Goal: Task Accomplishment & Management: Use online tool/utility

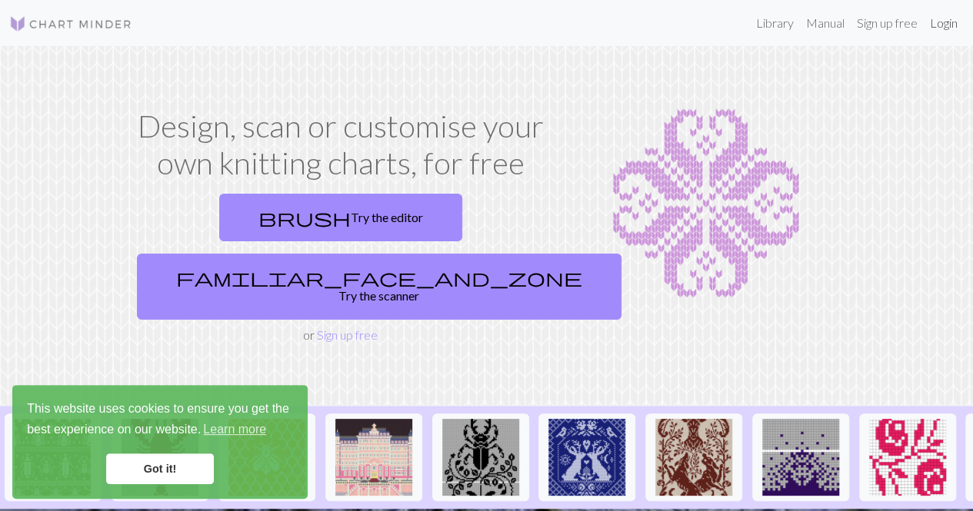
click at [944, 23] on link "Login" at bounding box center [943, 23] width 40 height 31
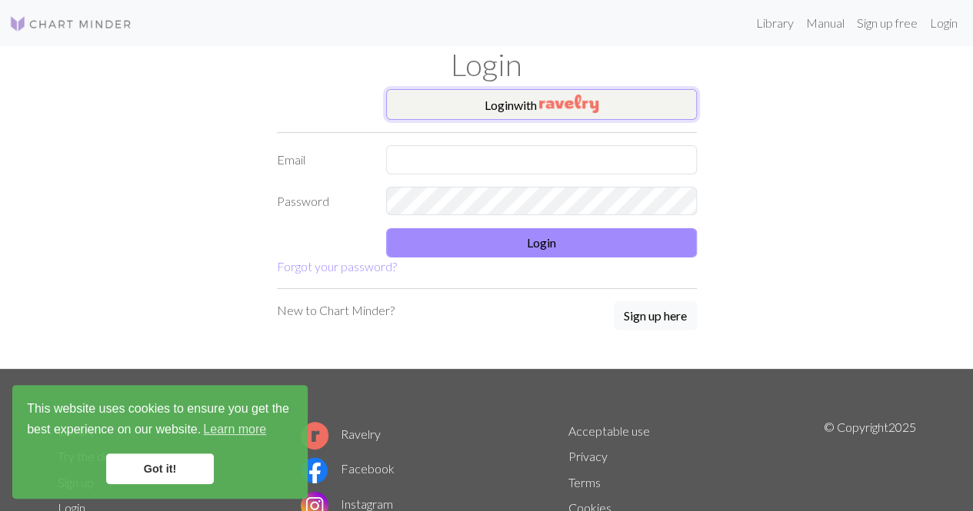
click at [512, 99] on button "Login with" at bounding box center [541, 104] width 311 height 31
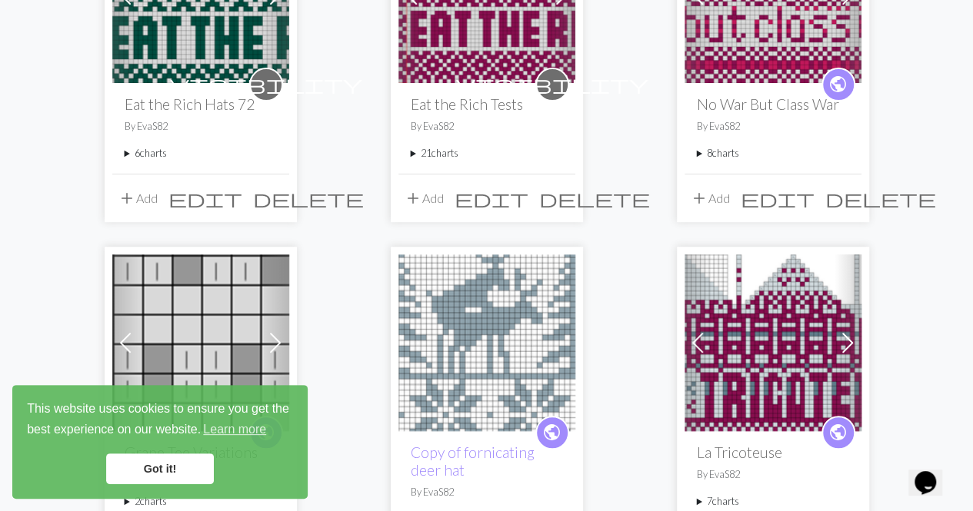
scroll to position [231, 0]
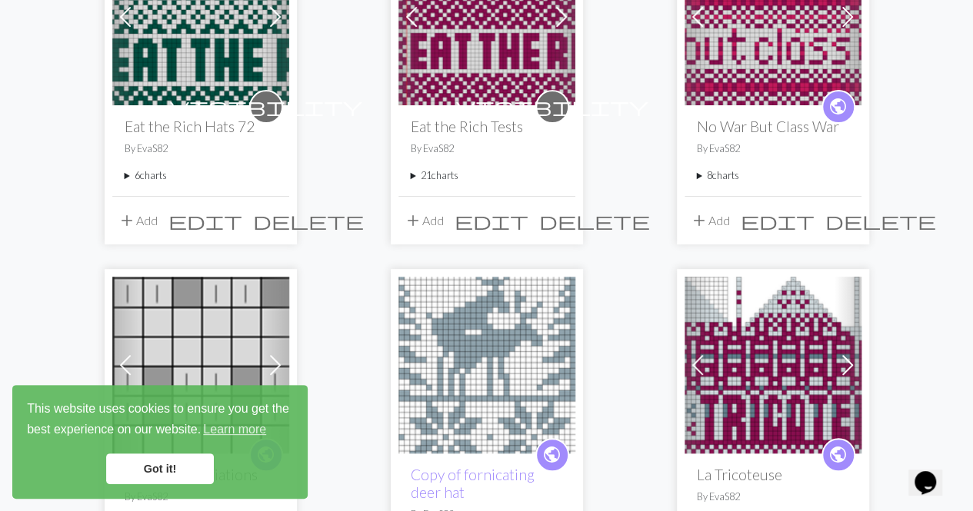
click at [125, 174] on summary "6 charts" at bounding box center [201, 175] width 152 height 15
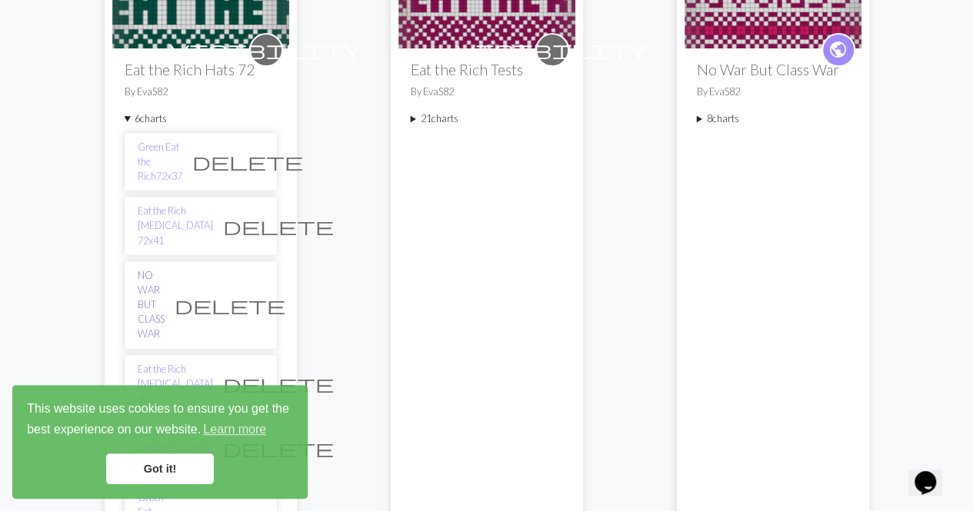
scroll to position [308, 0]
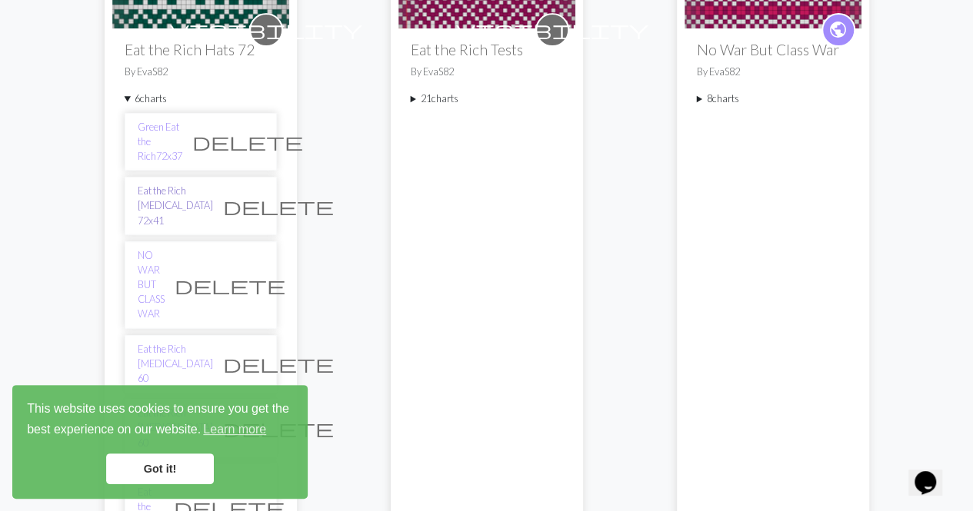
click at [201, 184] on link "Eat the Rich [MEDICAL_DATA] 72x41" at bounding box center [175, 206] width 75 height 45
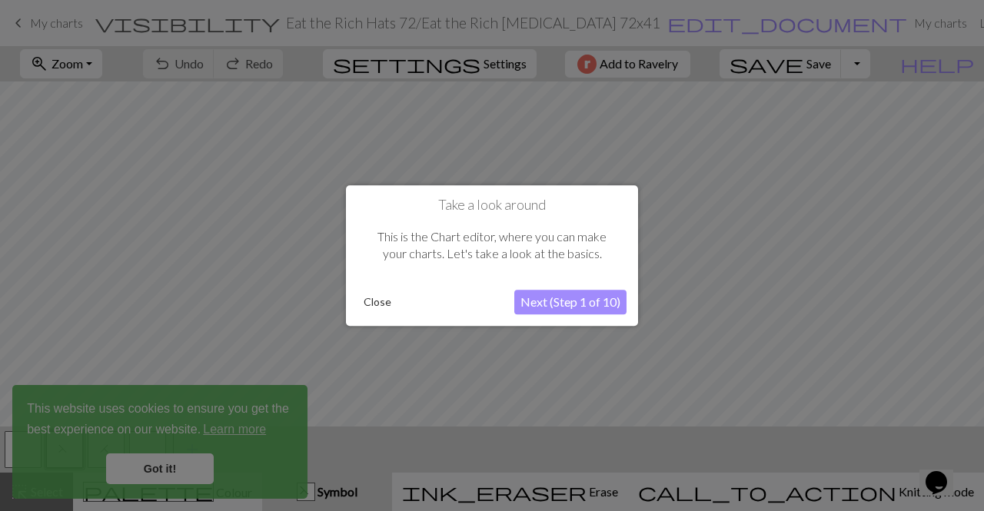
click at [379, 301] on button "Close" at bounding box center [378, 302] width 40 height 23
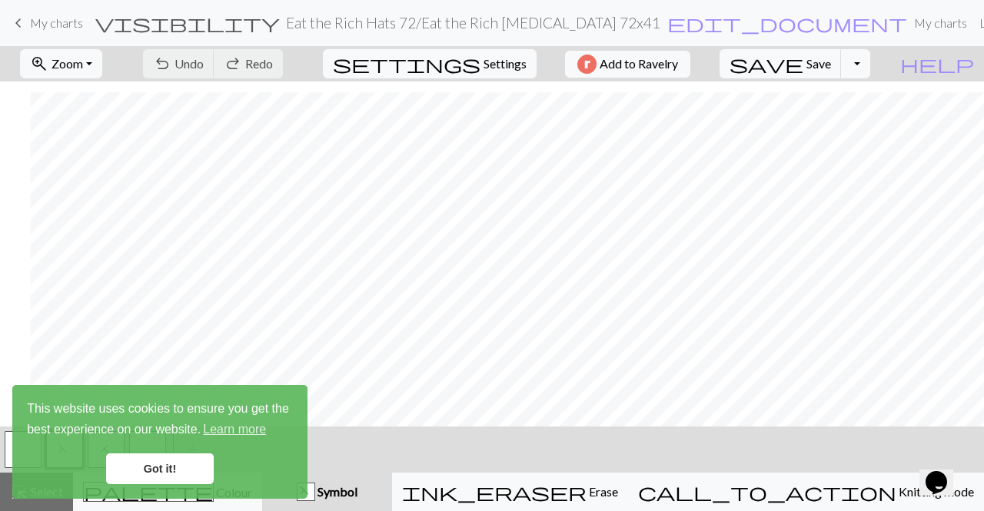
scroll to position [365, 583]
click at [166, 473] on link "Got it!" at bounding box center [160, 469] width 108 height 31
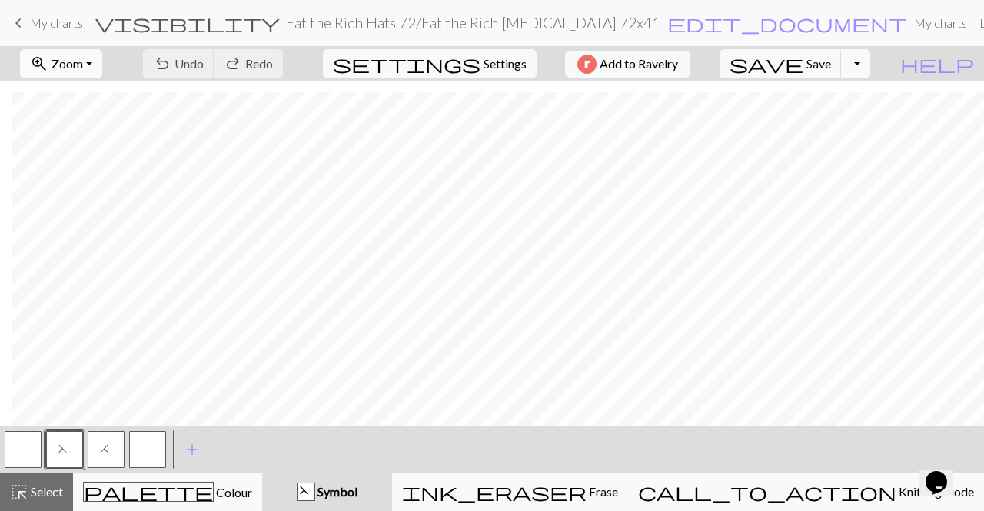
click at [83, 59] on span "Zoom" at bounding box center [68, 63] width 32 height 15
click at [101, 125] on button "Fit width" at bounding box center [82, 121] width 121 height 25
click at [51, 497] on span "Select" at bounding box center [45, 491] width 35 height 15
click at [83, 67] on span "Zoom" at bounding box center [68, 63] width 32 height 15
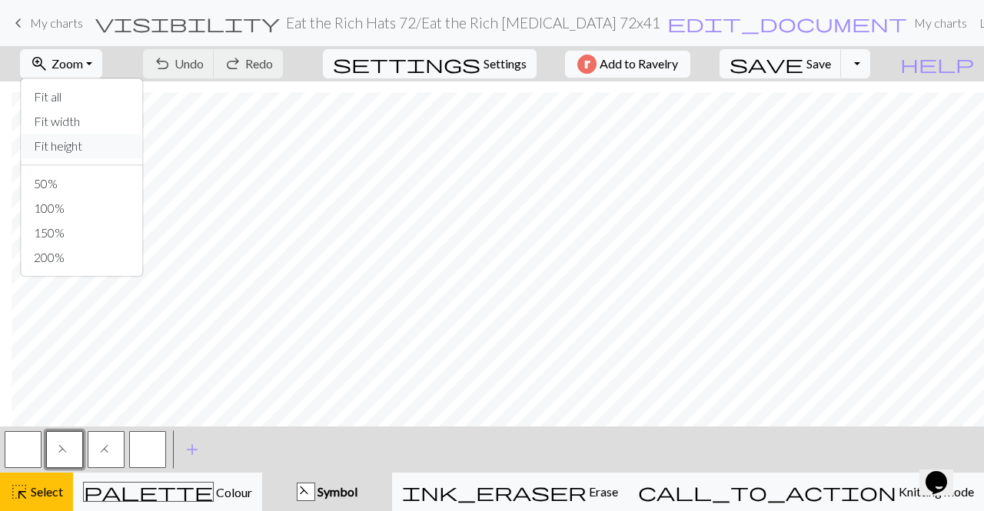
click at [108, 140] on button "Fit height" at bounding box center [82, 146] width 121 height 25
click at [35, 453] on button "button" at bounding box center [23, 449] width 37 height 37
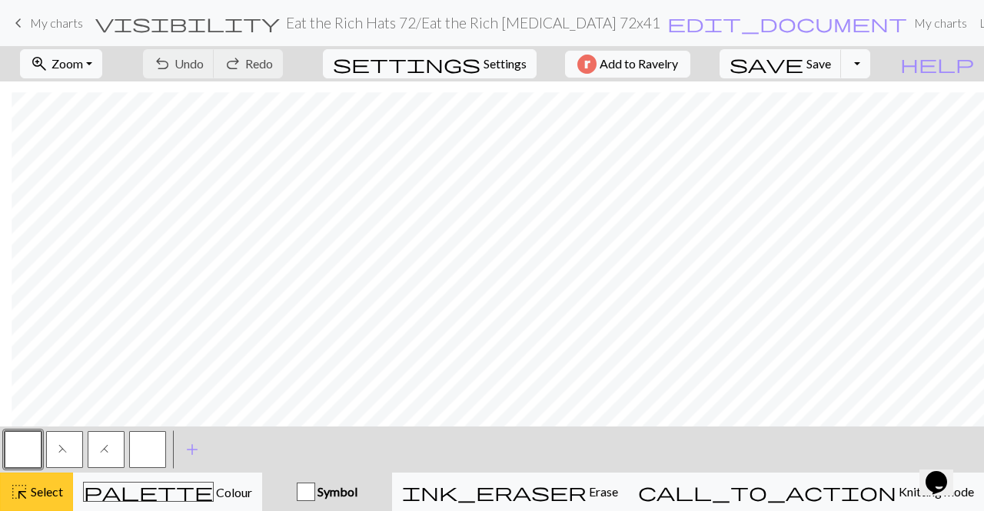
click at [43, 489] on span "Select" at bounding box center [45, 491] width 35 height 15
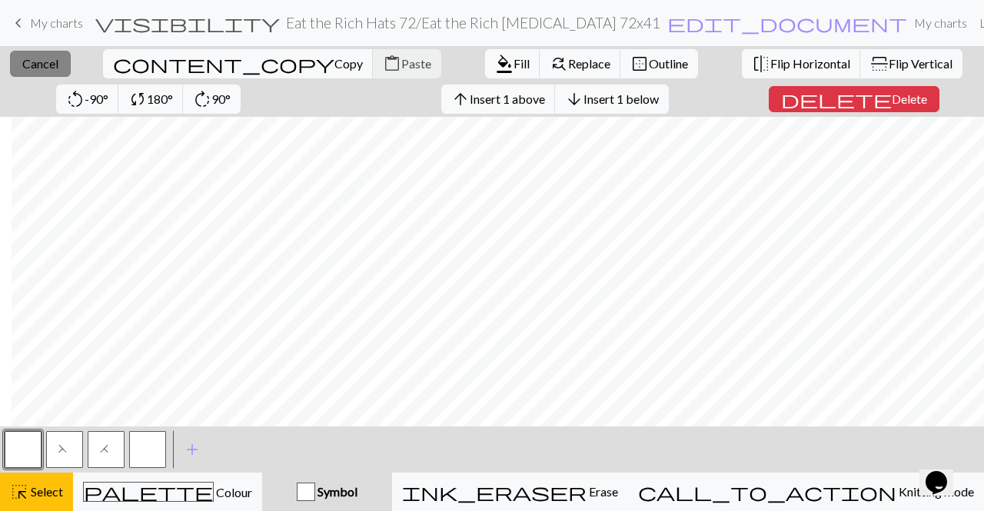
click at [50, 64] on span "Cancel" at bounding box center [40, 63] width 36 height 15
click at [795, 105] on button "delete Delete" at bounding box center [854, 99] width 171 height 26
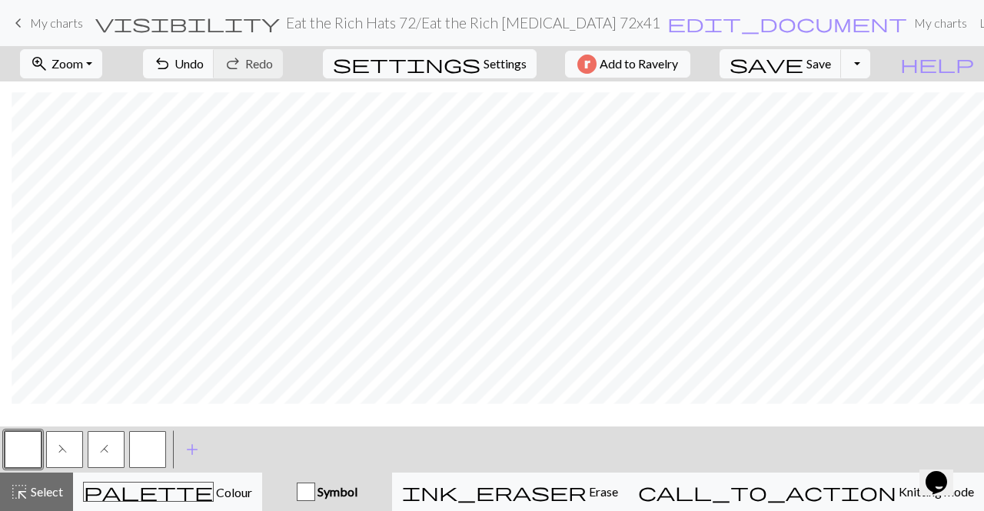
scroll to position [27, 12]
click at [834, 58] on button "save Save Save" at bounding box center [781, 63] width 122 height 29
